Goal: Information Seeking & Learning: Learn about a topic

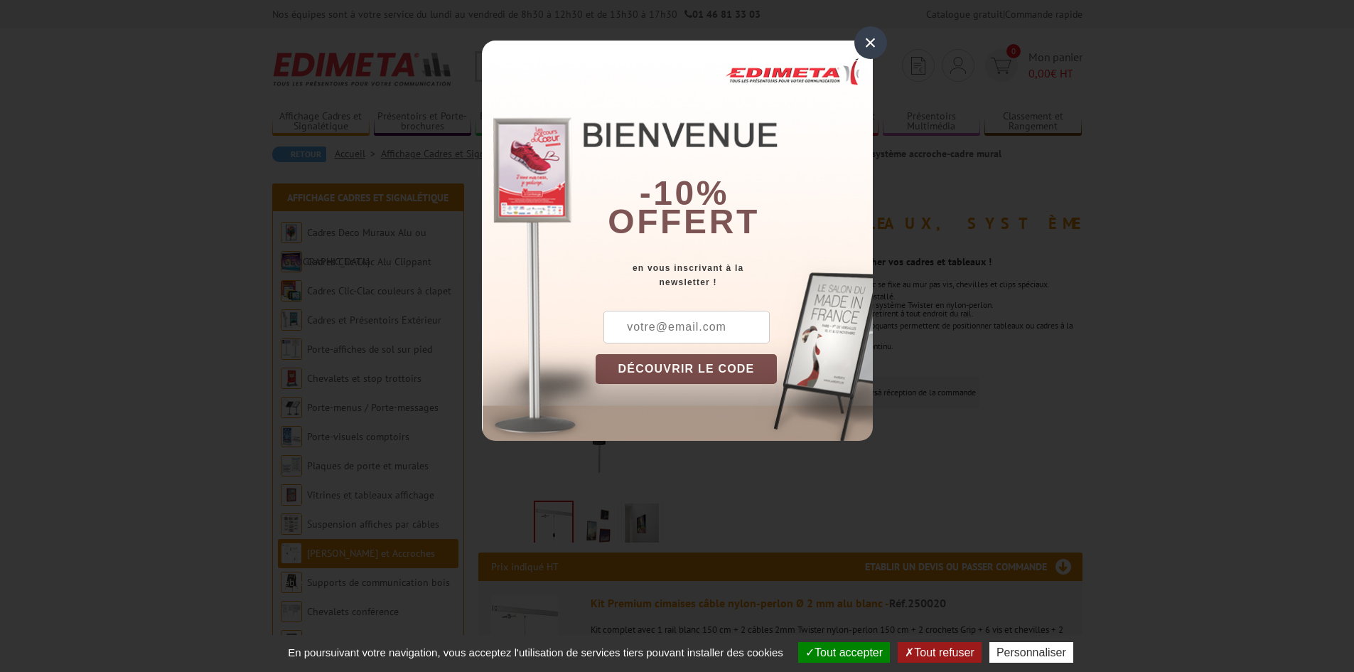
click at [862, 48] on div "×" at bounding box center [870, 42] width 33 height 33
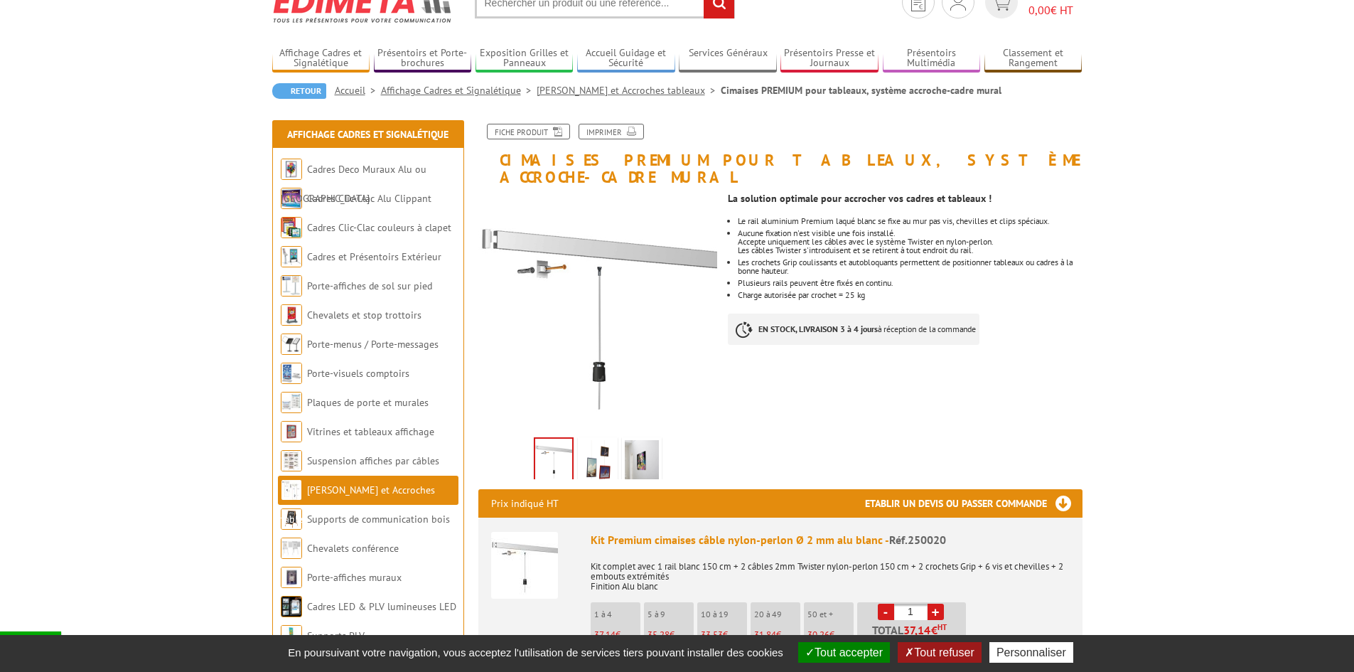
scroll to position [70, 0]
